Goal: Information Seeking & Learning: Understand process/instructions

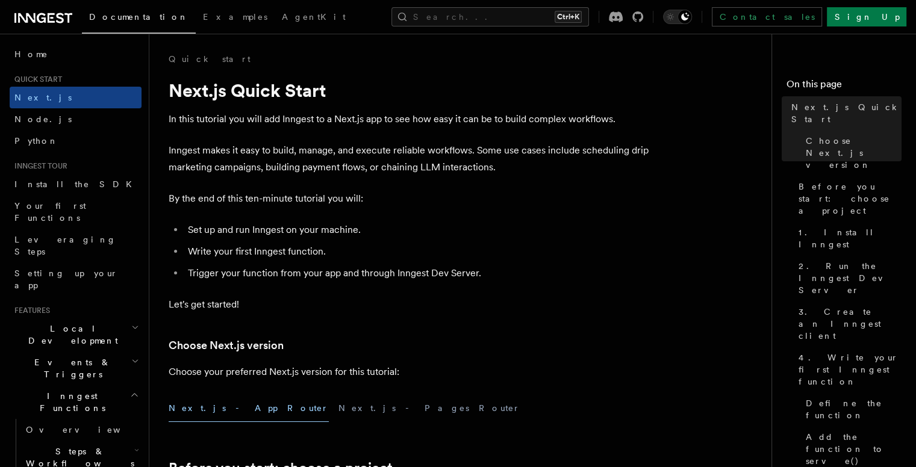
click at [130, 390] on icon "button" at bounding box center [134, 395] width 9 height 10
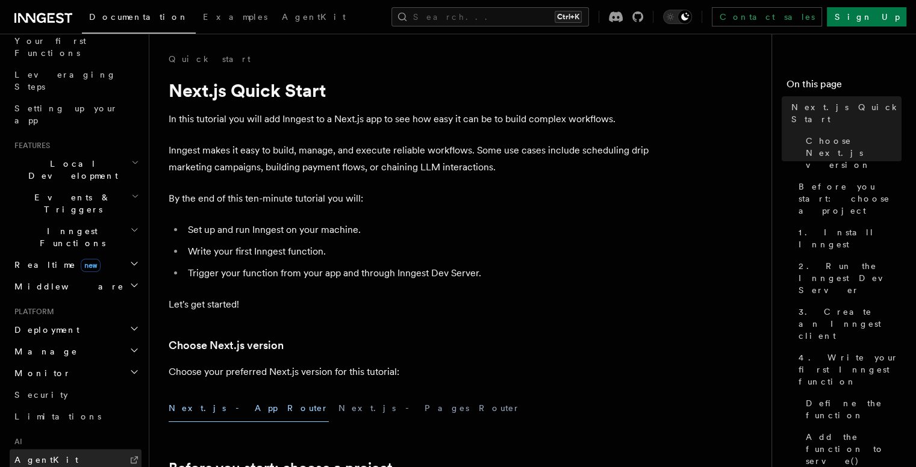
scroll to position [181, 0]
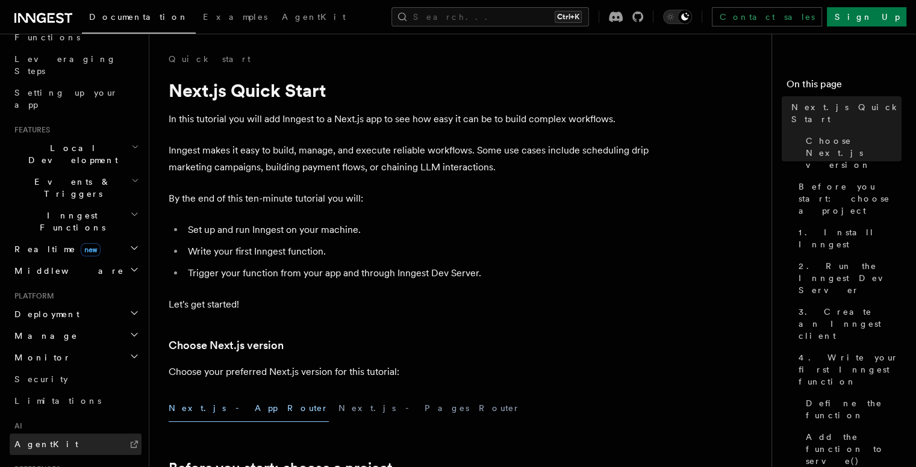
click at [78, 434] on link "AgentKit" at bounding box center [76, 445] width 132 height 22
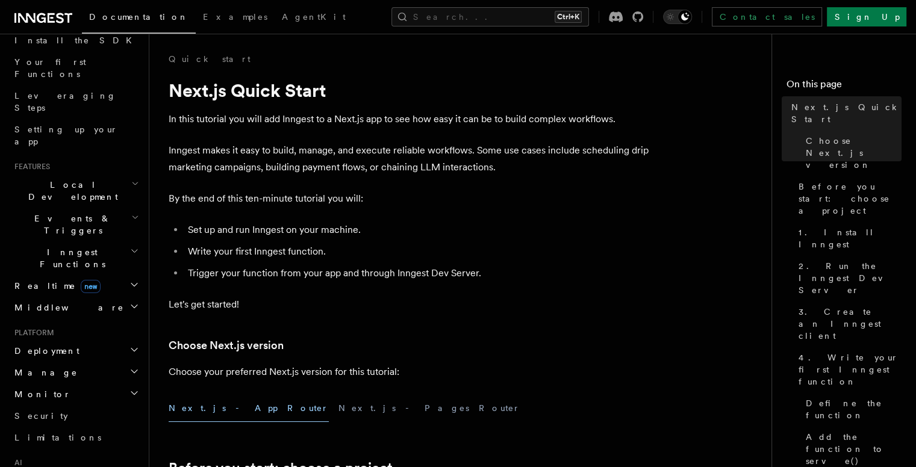
scroll to position [0, 0]
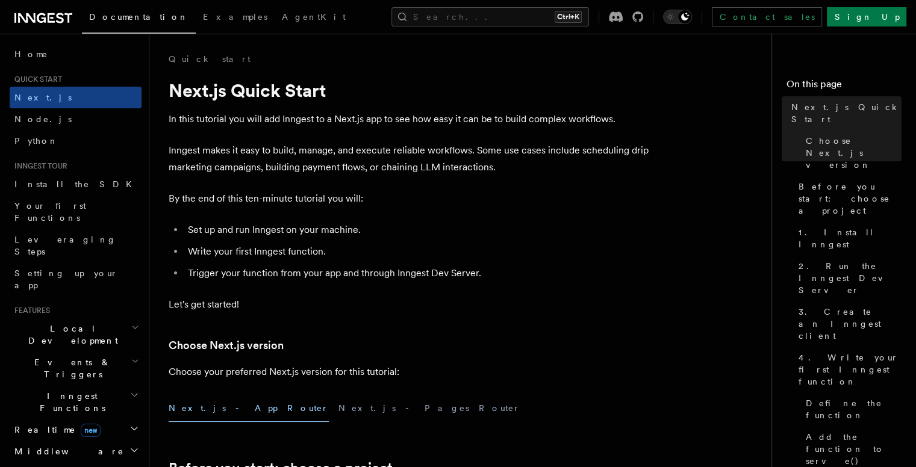
click at [130, 390] on icon "button" at bounding box center [134, 395] width 9 height 10
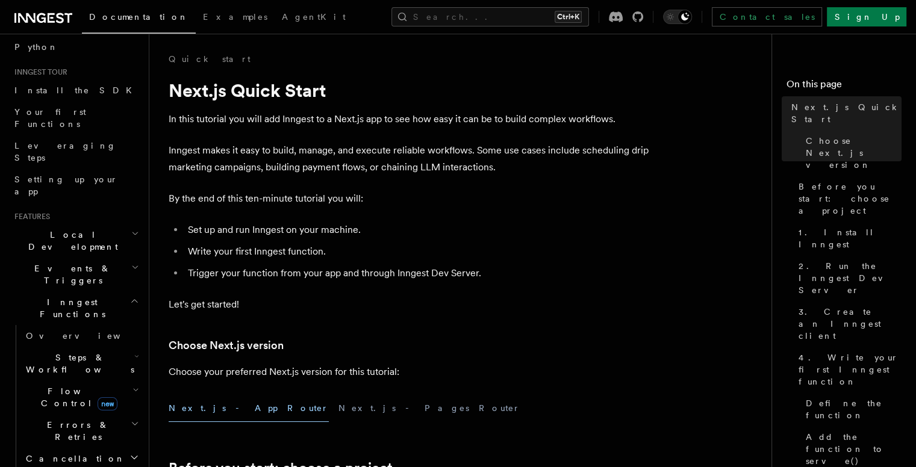
scroll to position [120, 0]
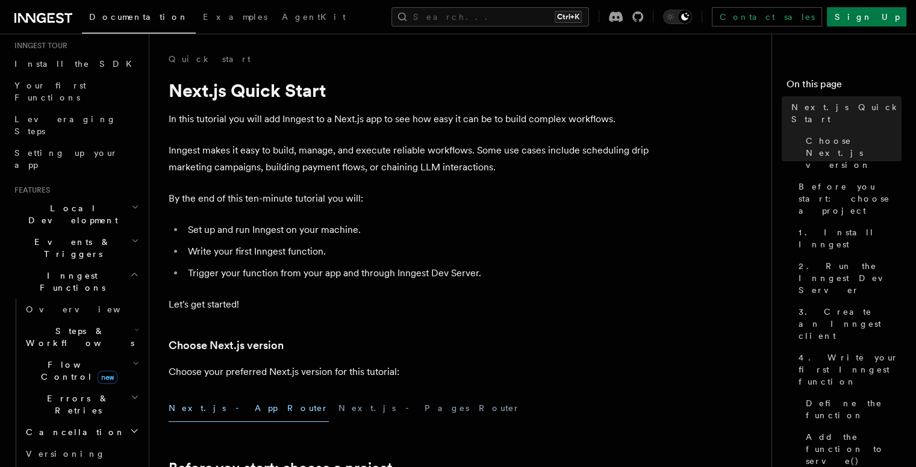
click at [125, 320] on h2 "Steps & Workflows" at bounding box center [81, 337] width 120 height 34
click at [68, 459] on span "AI Inference" at bounding box center [72, 470] width 70 height 22
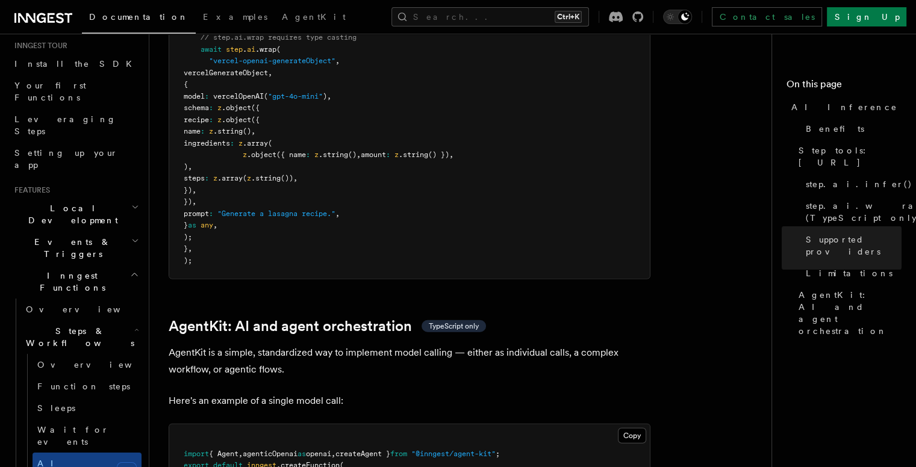
scroll to position [3432, 0]
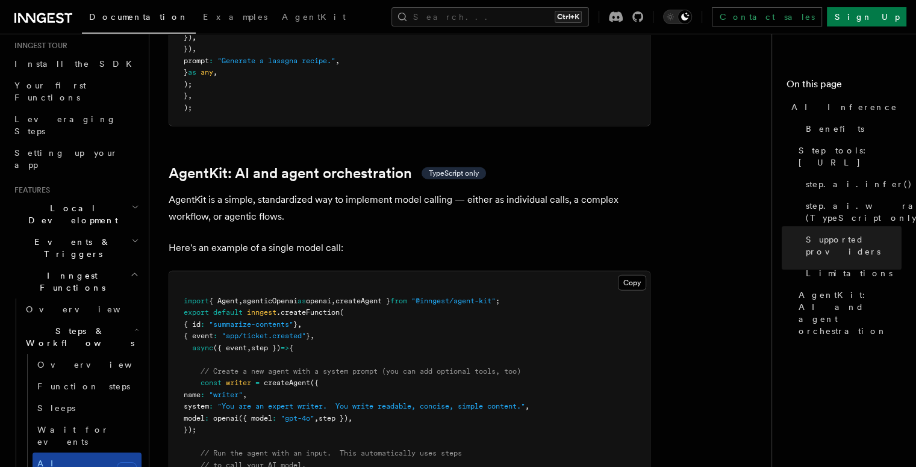
click at [93, 453] on link "AI Inference new" at bounding box center [87, 470] width 109 height 34
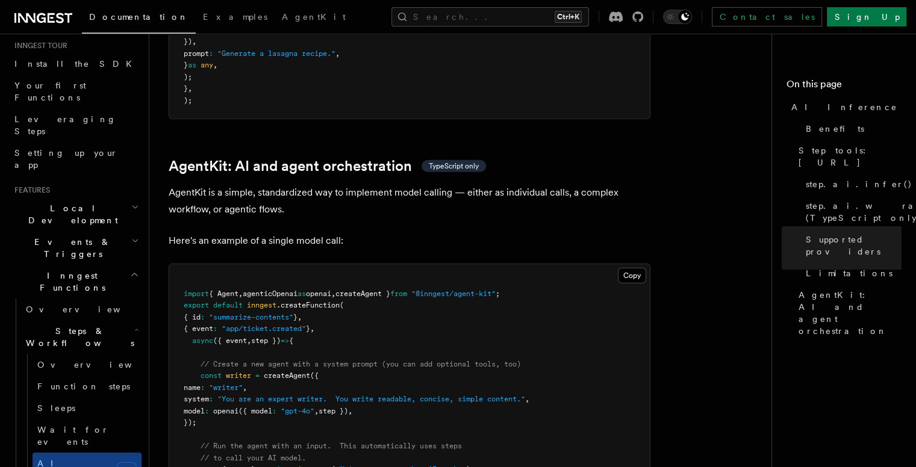
scroll to position [3492, 0]
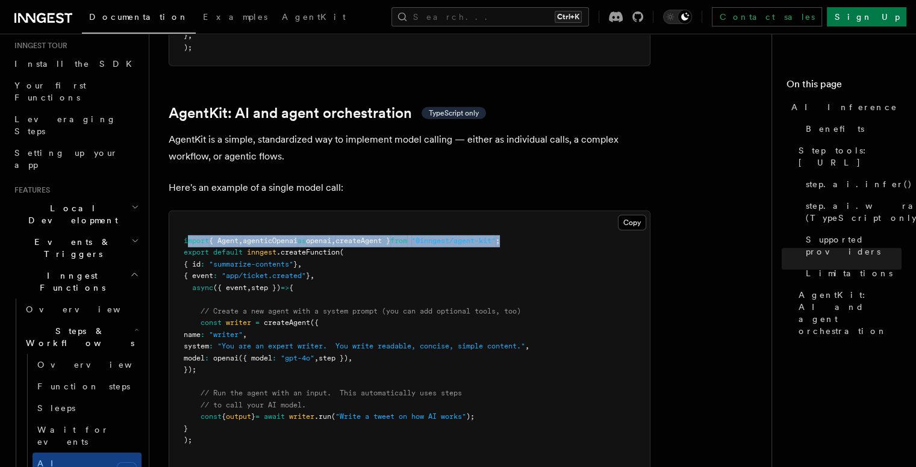
drag, startPoint x: 568, startPoint y: 188, endPoint x: 185, endPoint y: 188, distance: 382.9
click at [185, 211] on pre "import { Agent , agenticOpenai as openai , createAgent } from "@inngest/agent-k…" at bounding box center [409, 340] width 480 height 259
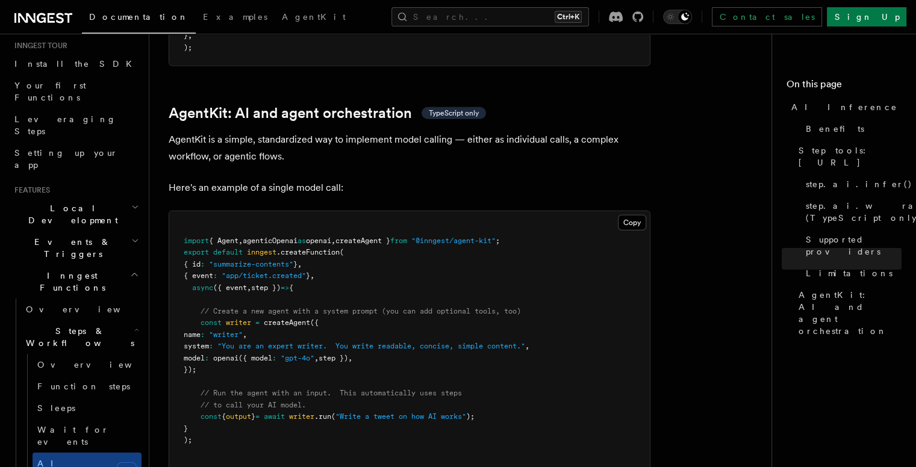
click at [519, 222] on pre "import { Agent , agenticOpenai as openai , createAgent } from "@inngest/agent-k…" at bounding box center [409, 340] width 480 height 259
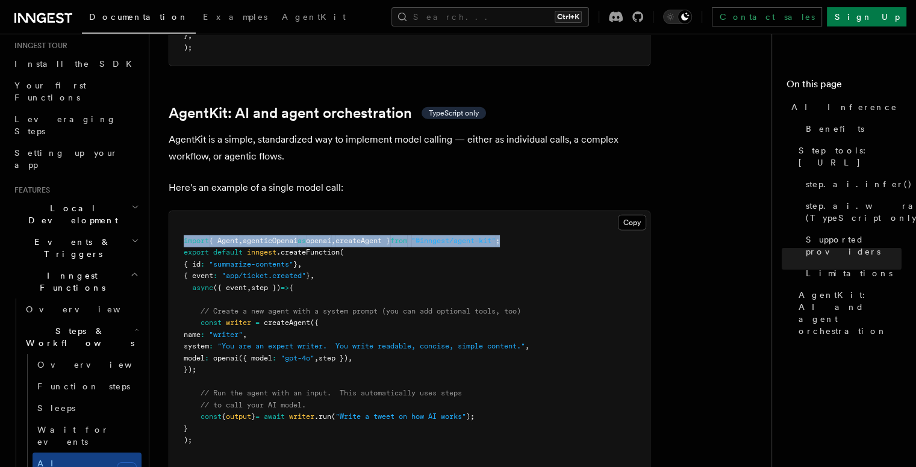
drag, startPoint x: 547, startPoint y: 186, endPoint x: 160, endPoint y: 190, distance: 387.8
copy span "import { Agent , agenticOpenai as openai , createAgent } from "@inngest/agent-k…"
drag, startPoint x: 201, startPoint y: 268, endPoint x: 222, endPoint y: 316, distance: 52.6
click at [222, 316] on pre "import { Agent , agenticOpenai as openai , createAgent } from "@inngest/agent-k…" at bounding box center [409, 340] width 480 height 259
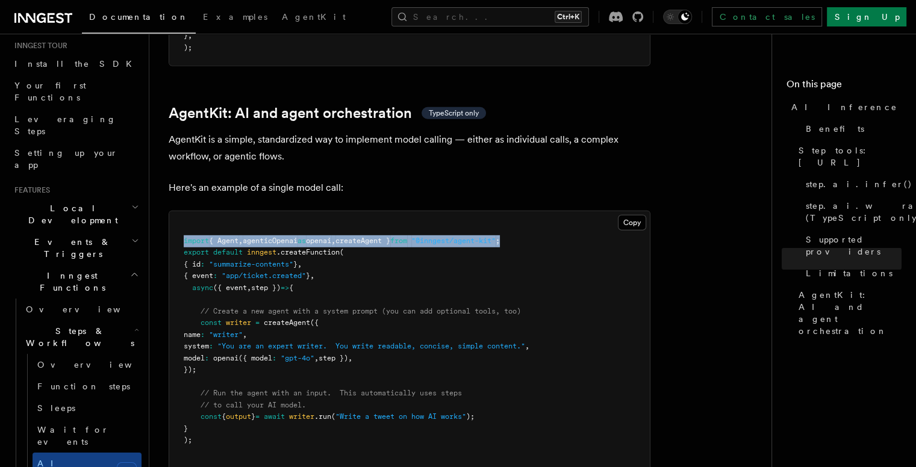
copy code "const writer = createAgent ({ name : "writer" , system : "You are an expert wri…"
